Goal: Task Accomplishment & Management: Use online tool/utility

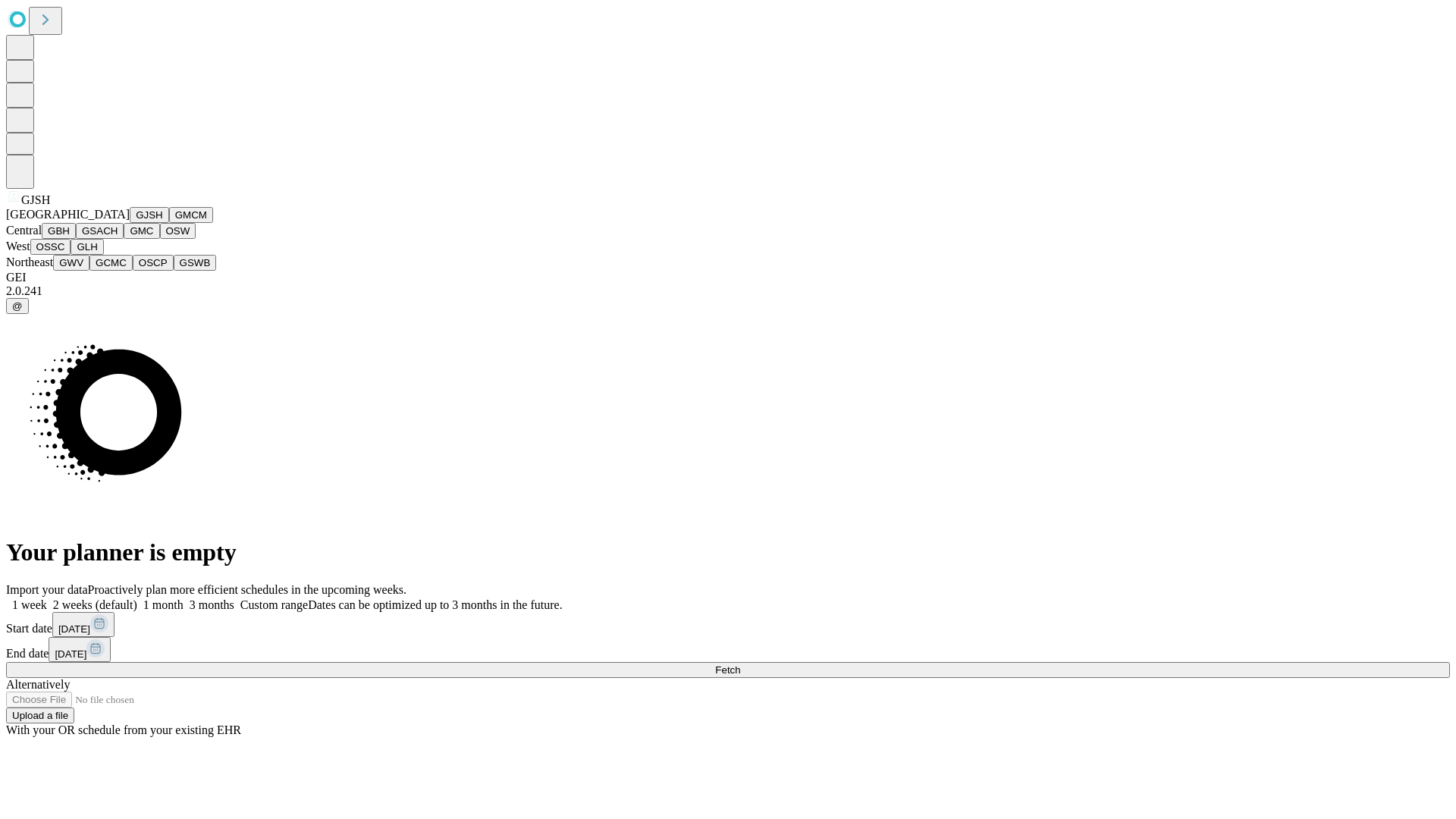
click at [130, 223] on button "GJSH" at bounding box center [149, 215] width 39 height 16
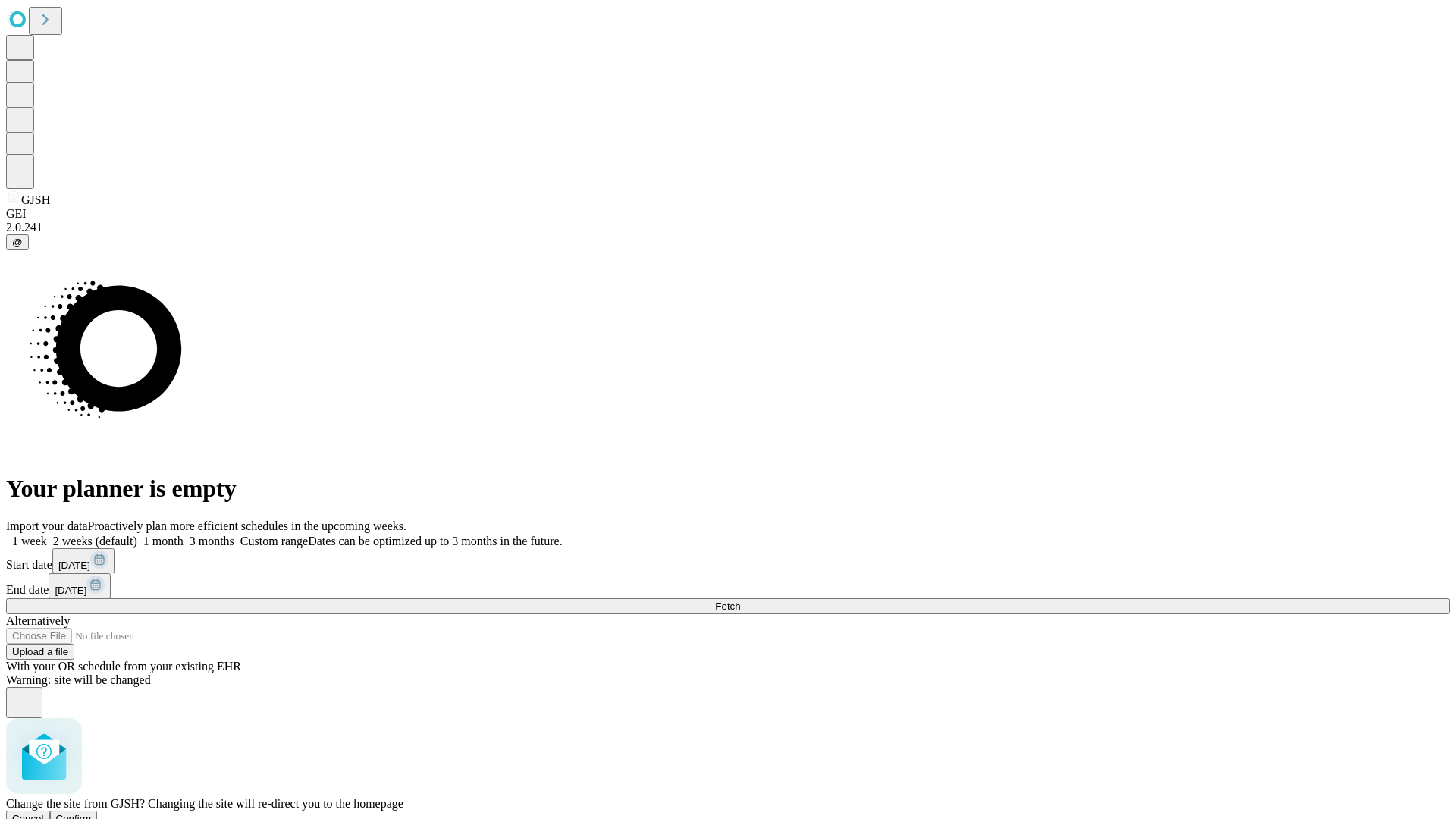
click at [91, 813] on span "Confirm" at bounding box center [74, 819] width 35 height 12
click at [47, 535] on label "1 week" at bounding box center [26, 540] width 41 height 13
click at [740, 601] on span "Fetch" at bounding box center [727, 607] width 25 height 12
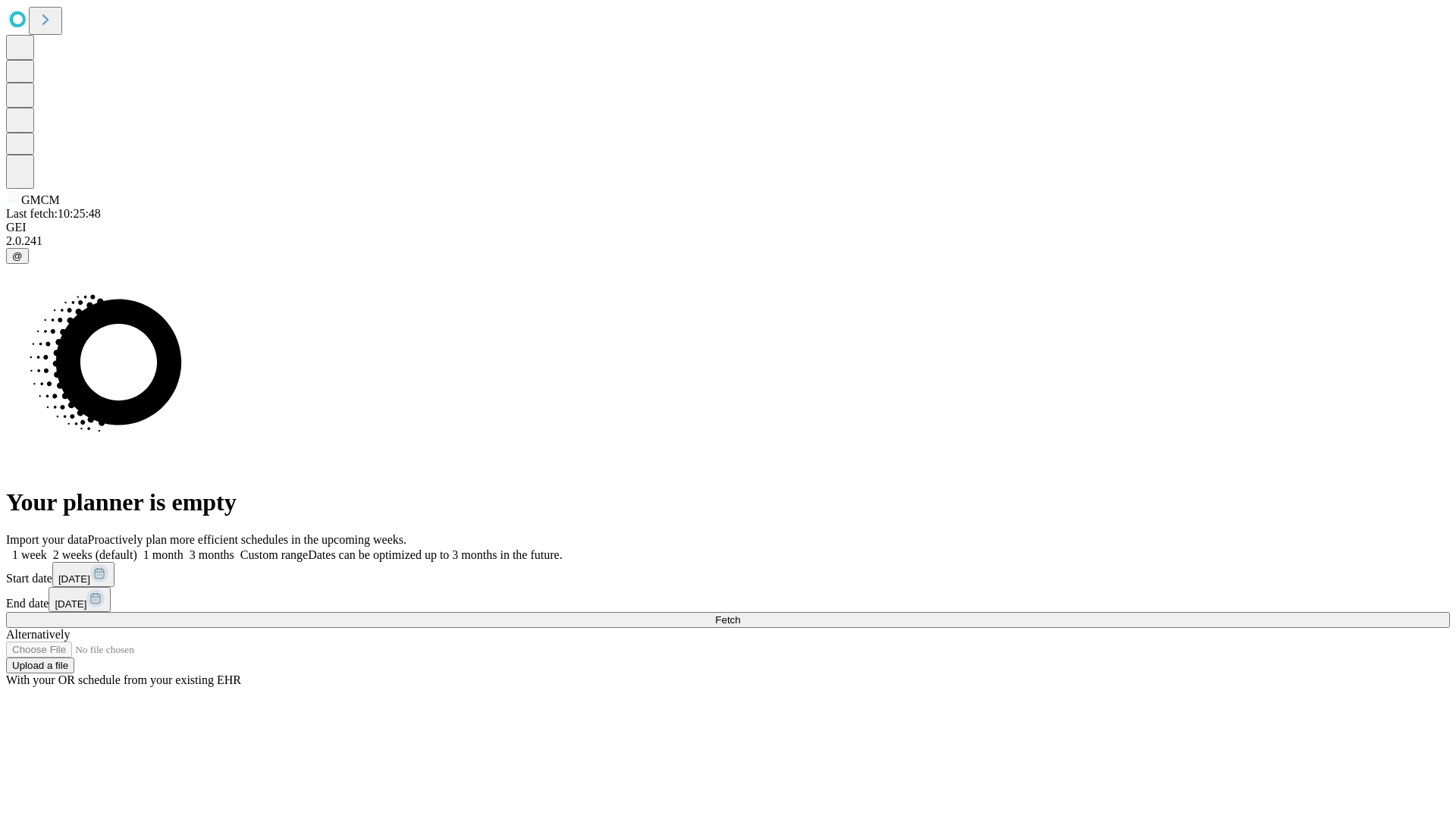
click at [740, 614] on span "Fetch" at bounding box center [727, 620] width 25 height 12
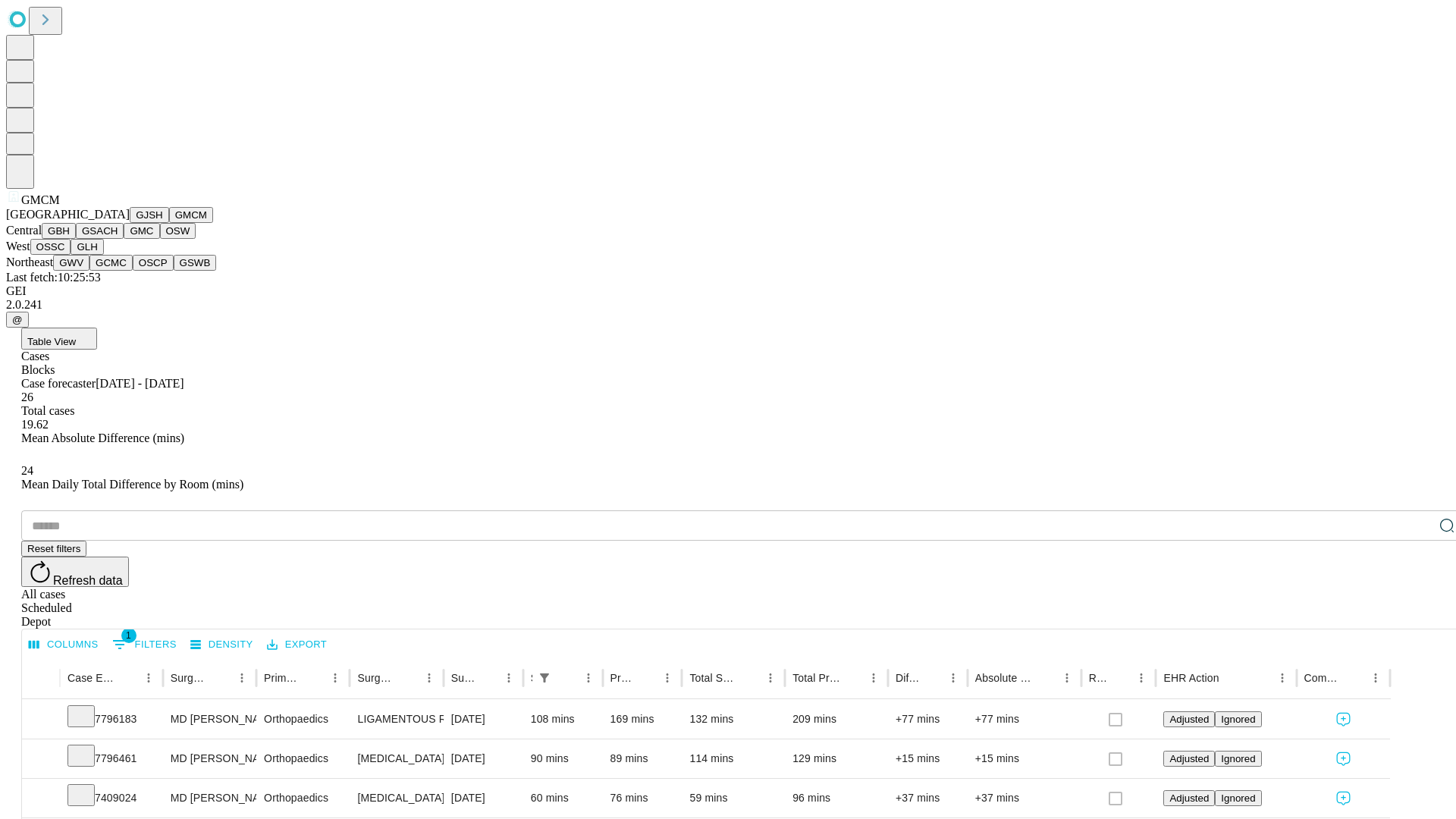
click at [75, 239] on button "GBH" at bounding box center [59, 231] width 34 height 16
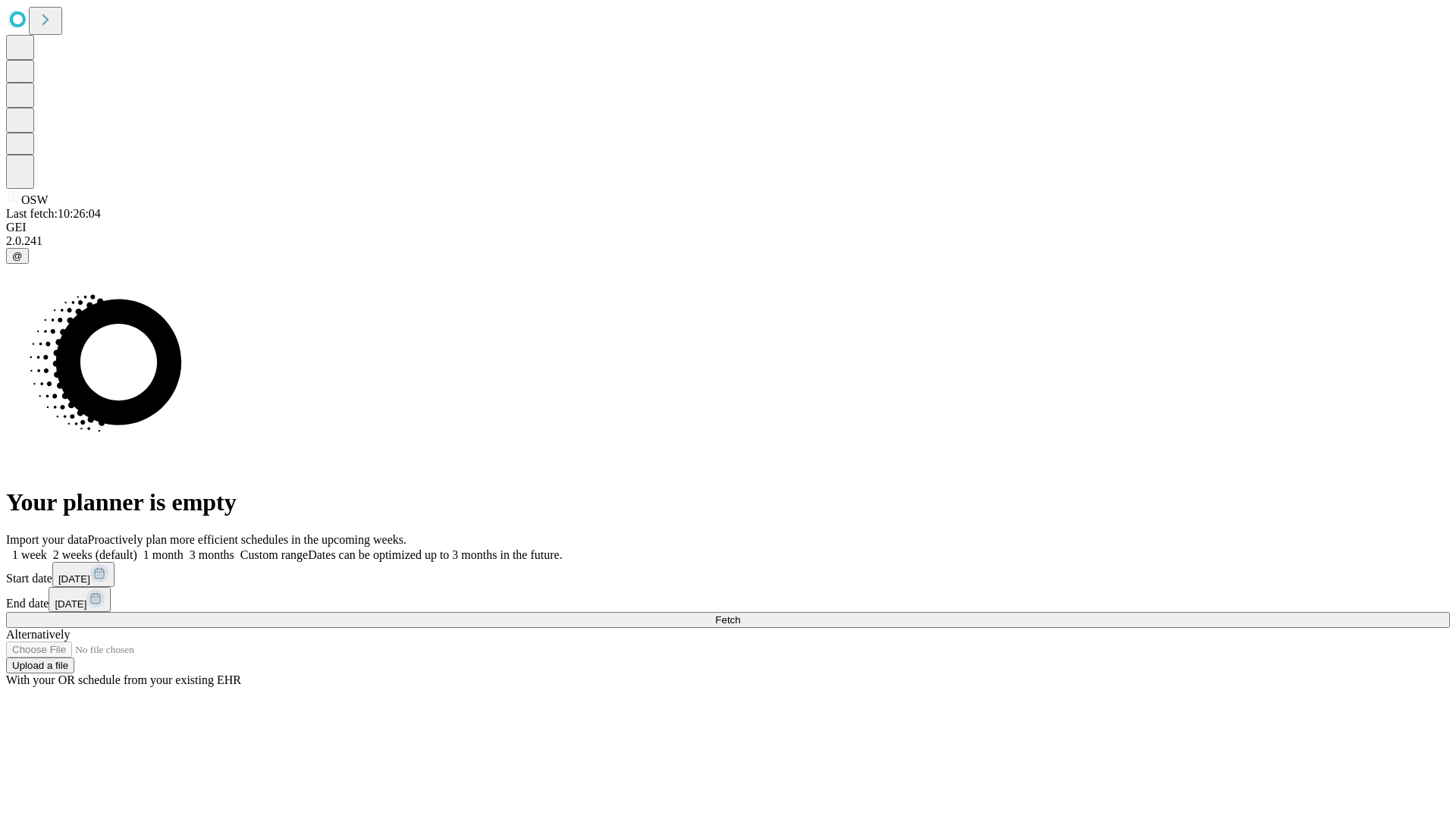
click at [740, 614] on span "Fetch" at bounding box center [727, 620] width 25 height 12
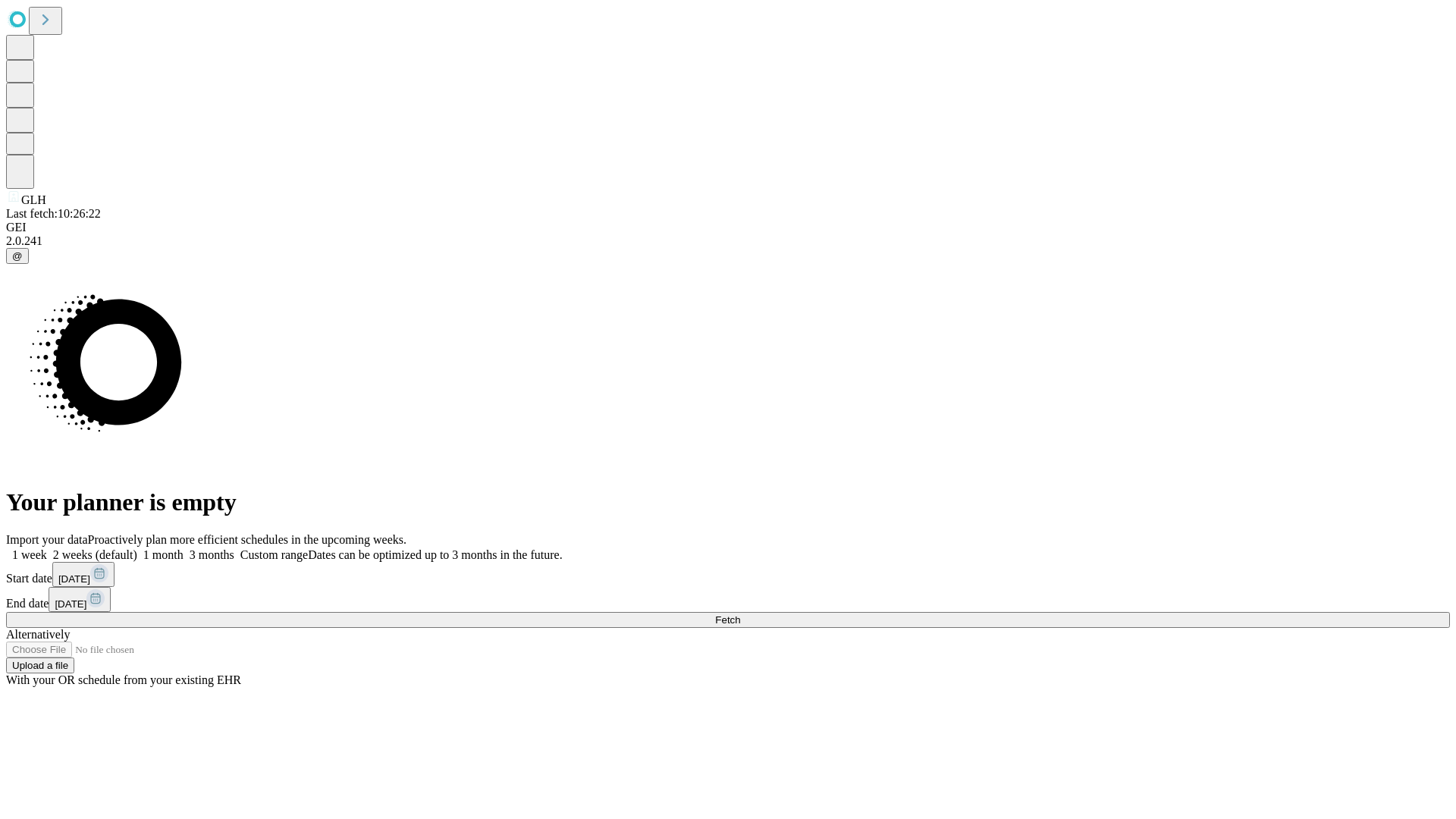
click at [47, 549] on label "1 week" at bounding box center [26, 555] width 41 height 13
click at [740, 614] on span "Fetch" at bounding box center [727, 620] width 25 height 12
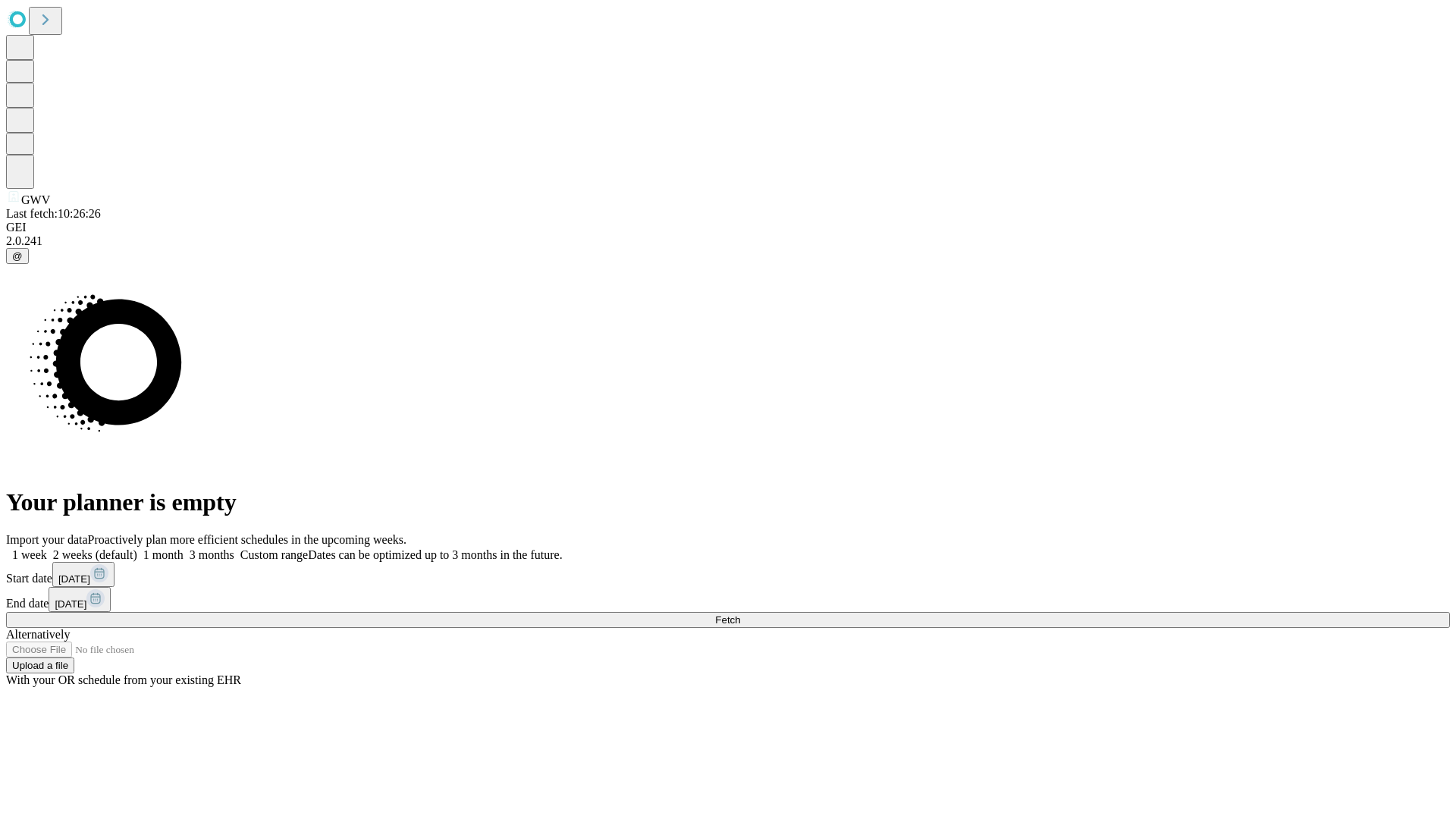
click at [740, 614] on span "Fetch" at bounding box center [727, 620] width 25 height 12
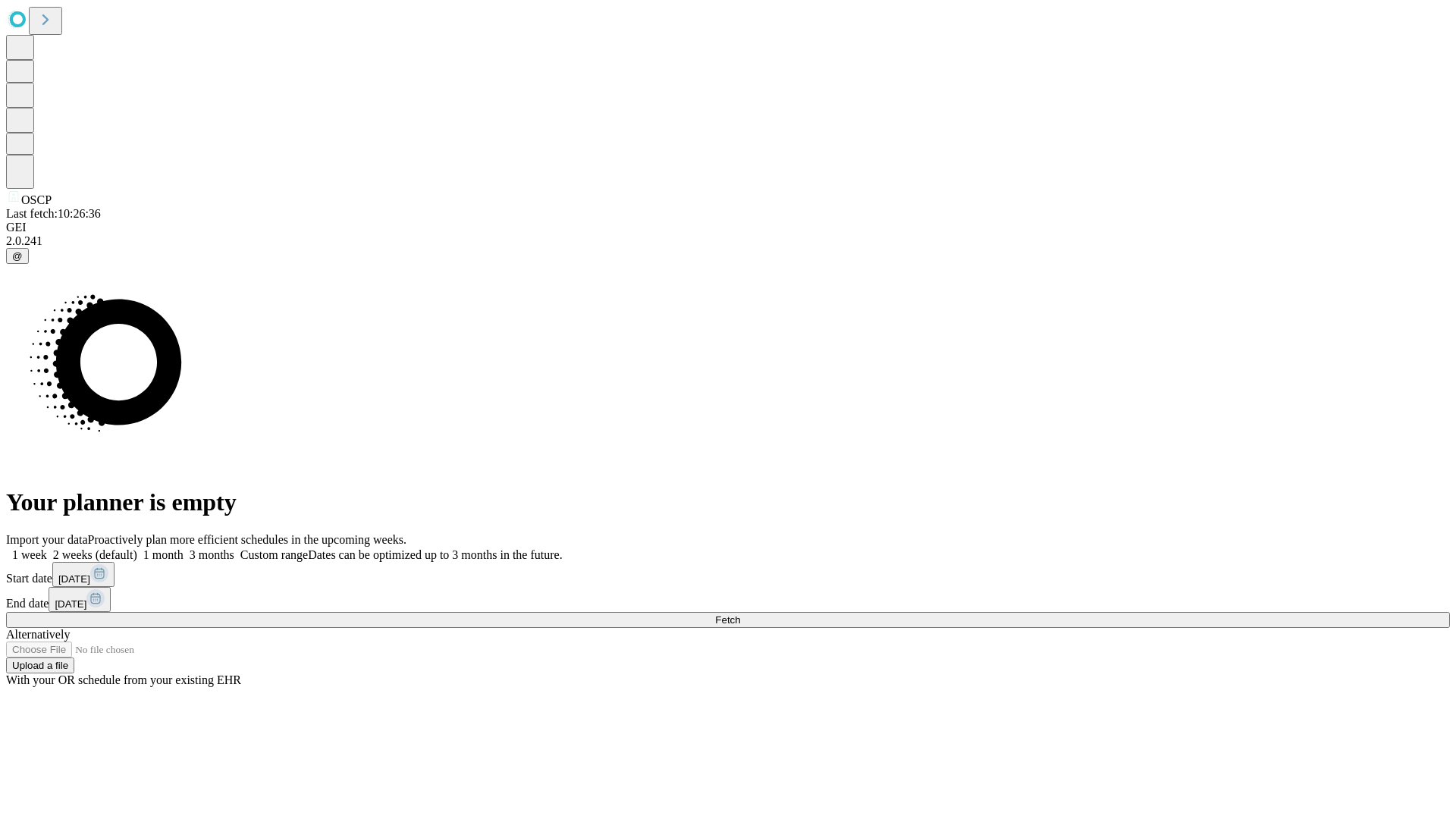
click at [47, 549] on label "1 week" at bounding box center [26, 555] width 41 height 13
click at [740, 614] on span "Fetch" at bounding box center [727, 620] width 25 height 12
